Goal: Task Accomplishment & Management: Complete application form

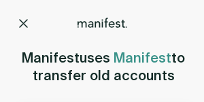
click at [177, 49] on h2 "Manifest uses Manifest to transfer old accounts" at bounding box center [103, 66] width 163 height 35
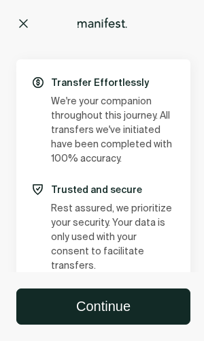
scroll to position [1, 0]
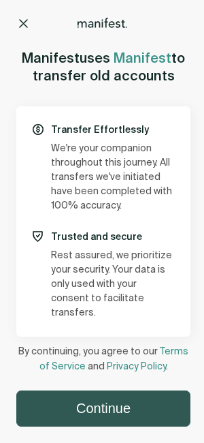
click at [121, 411] on button "Continue" at bounding box center [103, 408] width 173 height 35
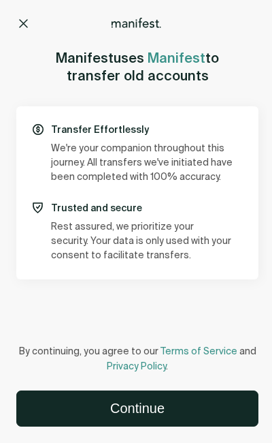
click at [165, 419] on button "Continue" at bounding box center [137, 408] width 241 height 35
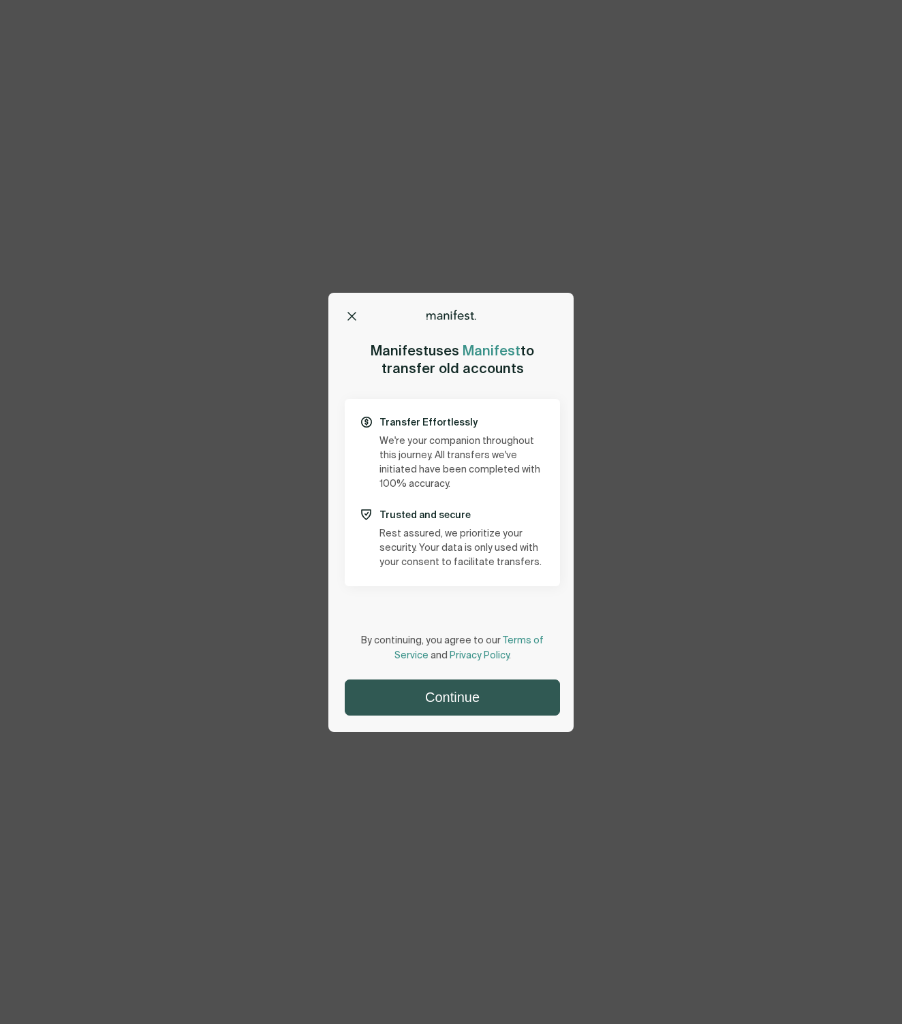
click at [507, 703] on button "Continue" at bounding box center [452, 697] width 214 height 35
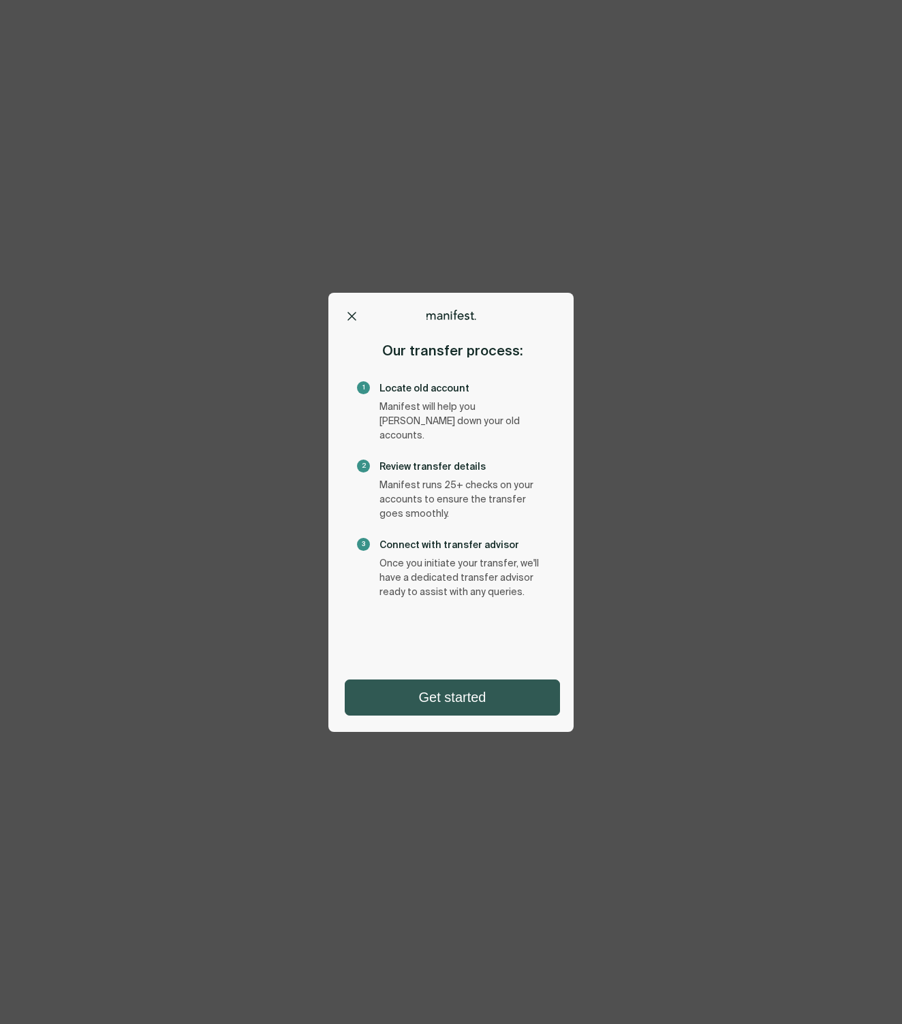
click at [499, 699] on button "Get started" at bounding box center [452, 697] width 214 height 35
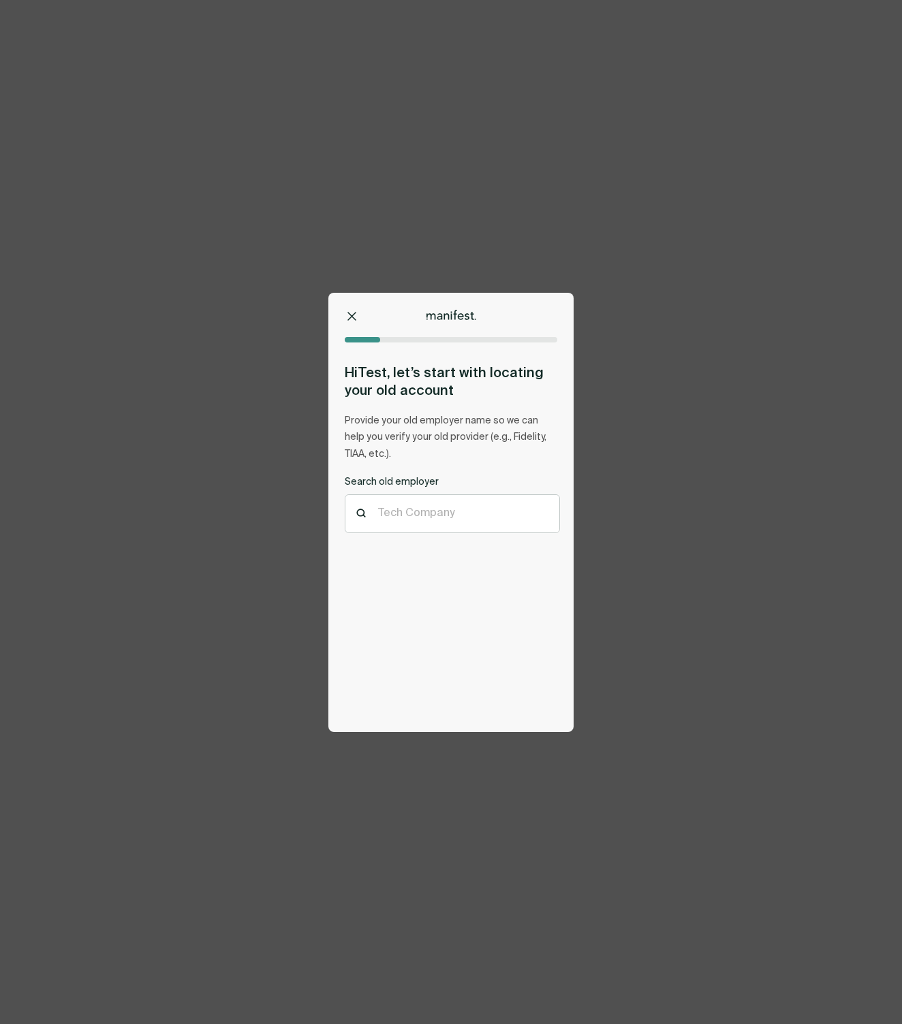
click at [635, 168] on div "Options Home Exit Manifest [EMAIL_ADDRESS][DOMAIN_NAME] Hi Test , let’s start w…" at bounding box center [451, 512] width 902 height 1024
